Goal: Task Accomplishment & Management: Manage account settings

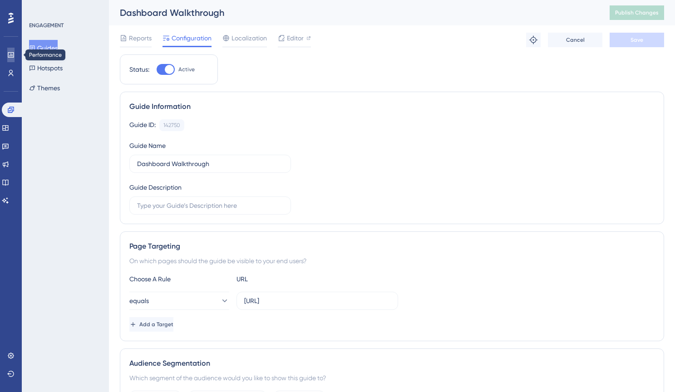
click at [9, 57] on icon at bounding box center [11, 54] width 6 height 5
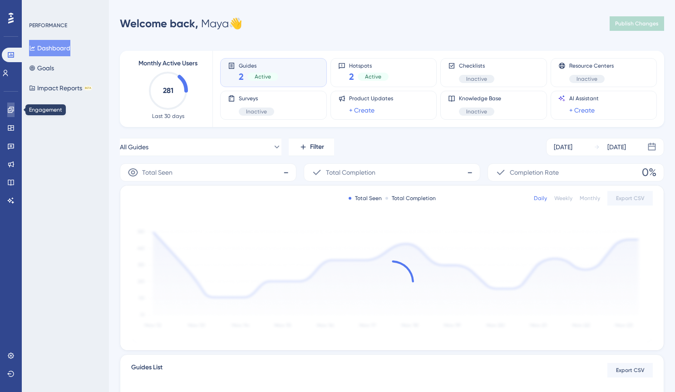
click at [10, 111] on icon at bounding box center [10, 109] width 7 height 7
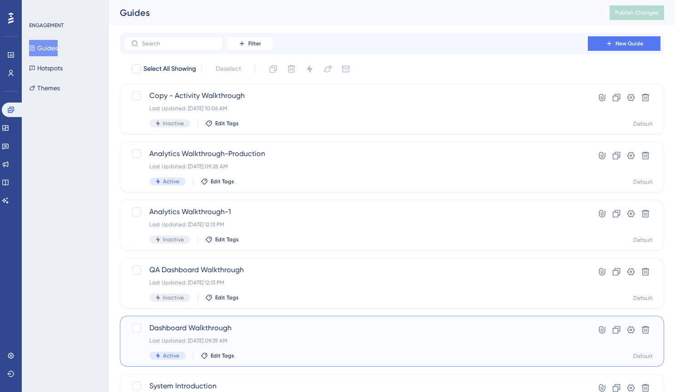
click at [242, 334] on div "Dashboard Walkthrough Last Updated: Jul 27 2025, 09:39 AM Active Edit Tags" at bounding box center [355, 341] width 413 height 37
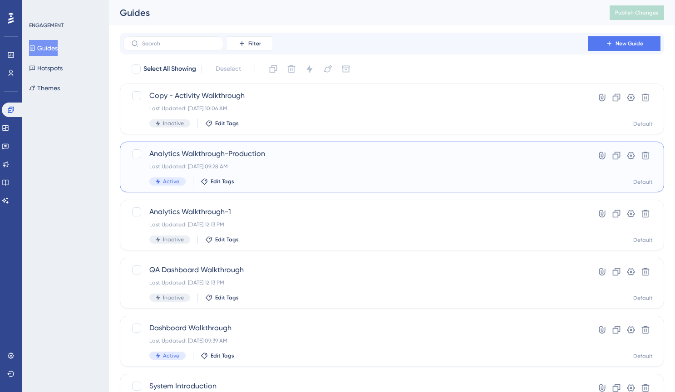
click at [229, 158] on span "Analytics Walkthrough-Production" at bounding box center [355, 153] width 413 height 11
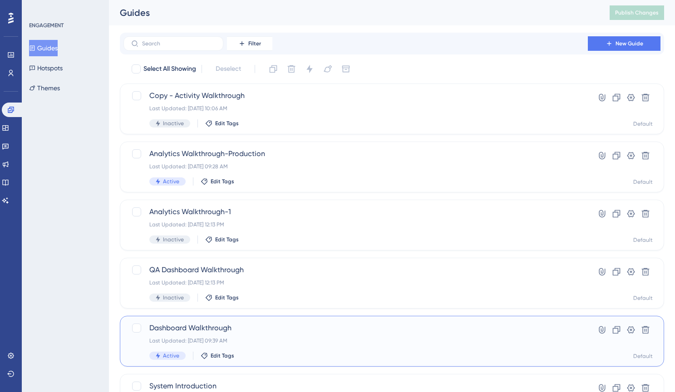
click at [277, 334] on div "Dashboard Walkthrough Last Updated: Jul 27 2025, 09:39 AM Active Edit Tags" at bounding box center [355, 341] width 413 height 37
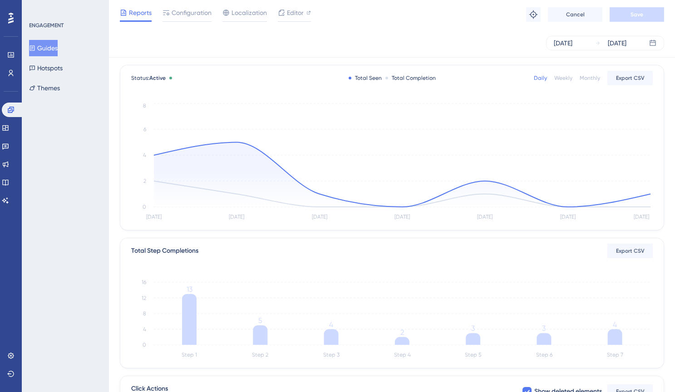
scroll to position [38, 0]
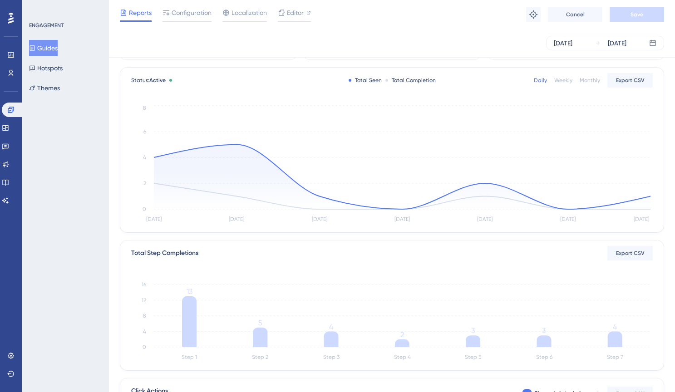
click at [52, 47] on button "Guides" at bounding box center [43, 48] width 29 height 16
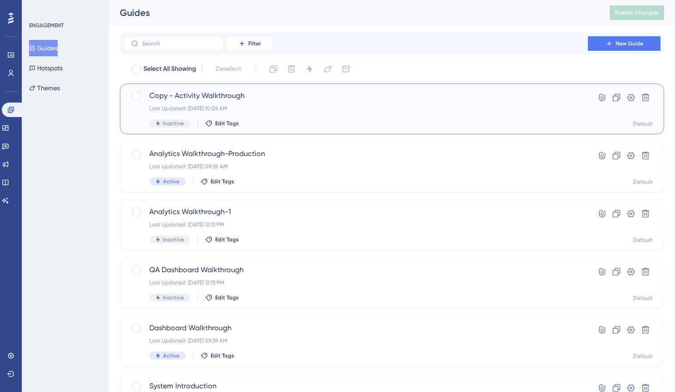
click at [300, 109] on div "Last Updated: Sep 25 2025, 10:06 AM" at bounding box center [355, 108] width 413 height 7
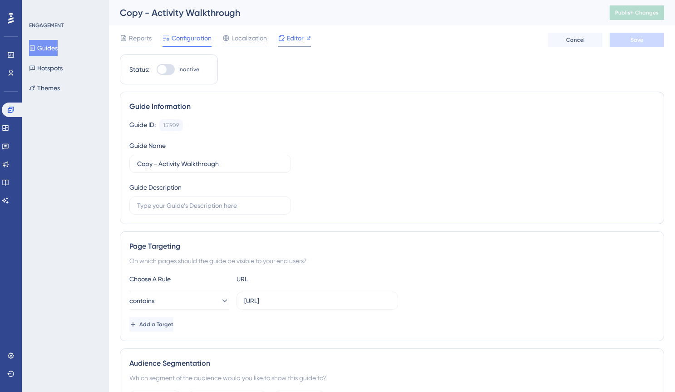
click at [297, 41] on span "Editor" at bounding box center [295, 38] width 17 height 11
click at [56, 44] on button "Guides" at bounding box center [43, 48] width 29 height 16
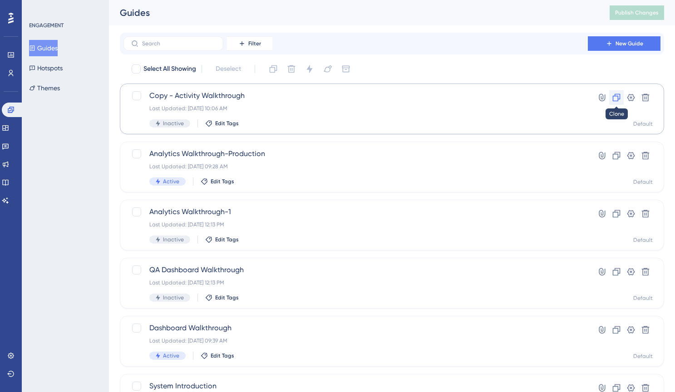
click at [619, 99] on icon at bounding box center [617, 98] width 8 height 8
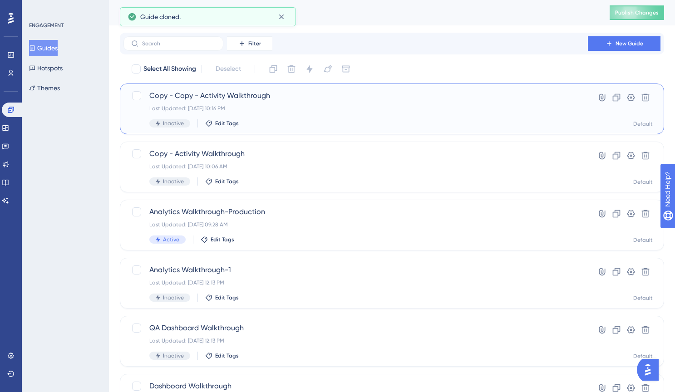
click at [213, 93] on span "Copy - Copy - Activity Walkthrough" at bounding box center [355, 95] width 413 height 11
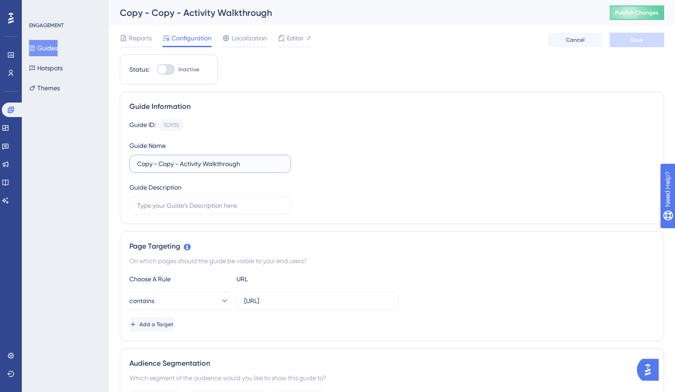
drag, startPoint x: 182, startPoint y: 165, endPoint x: 120, endPoint y: 150, distance: 63.7
click at [120, 150] on div "Guide Information Guide ID: 152935 Copy Guide Name Copy - Copy - Activity Walkt…" at bounding box center [392, 158] width 544 height 133
type input "Activity Walkthrough"
click at [647, 44] on button "Save" at bounding box center [637, 40] width 54 height 15
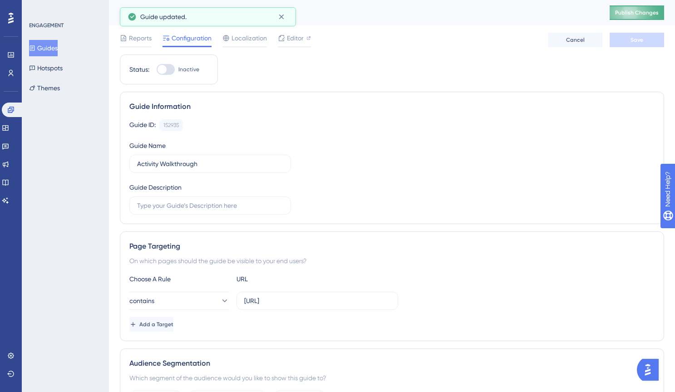
click at [642, 14] on span "Publish Changes" at bounding box center [637, 12] width 44 height 7
click at [297, 38] on span "Editor" at bounding box center [295, 38] width 17 height 11
